Goal: Submit feedback/report problem

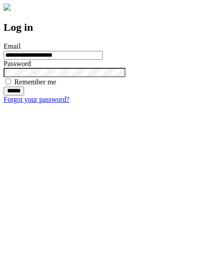
click at [24, 95] on input "******" at bounding box center [14, 91] width 21 height 9
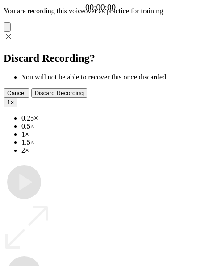
type input "**********"
